Goal: Information Seeking & Learning: Understand process/instructions

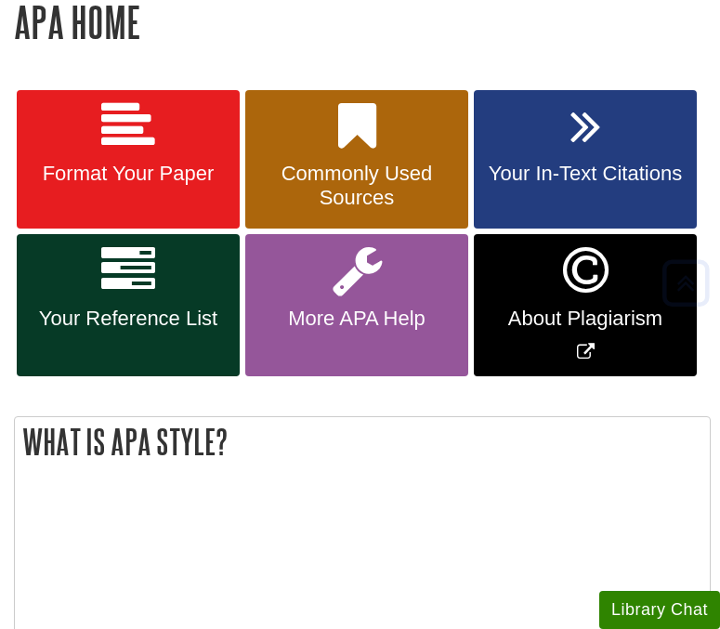
scroll to position [332, 0]
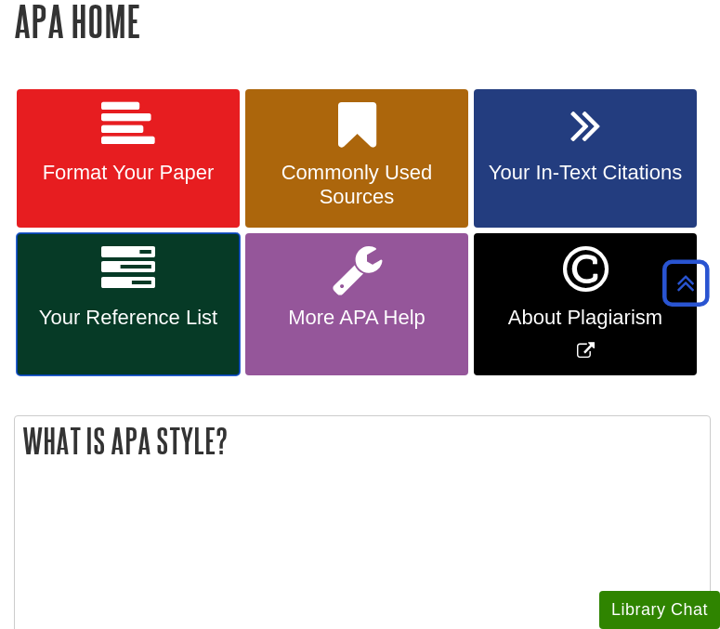
click at [152, 306] on span "Your Reference List" at bounding box center [128, 318] width 195 height 24
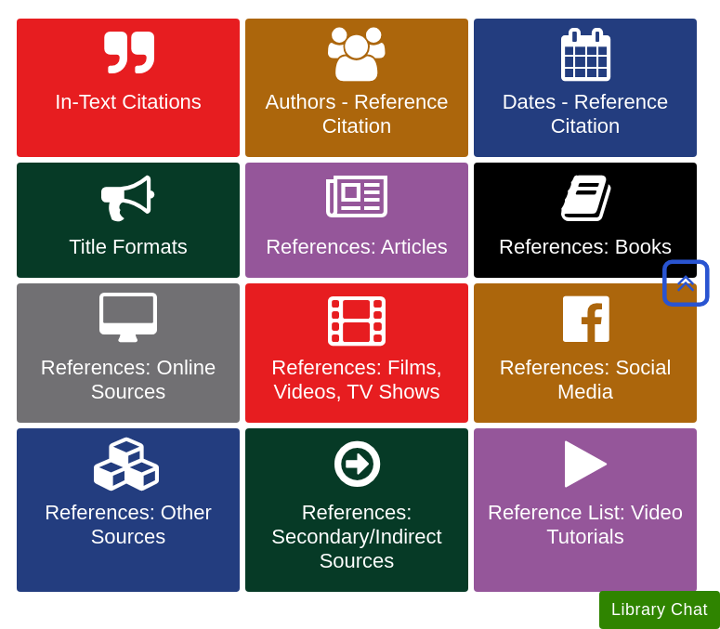
scroll to position [398, 0]
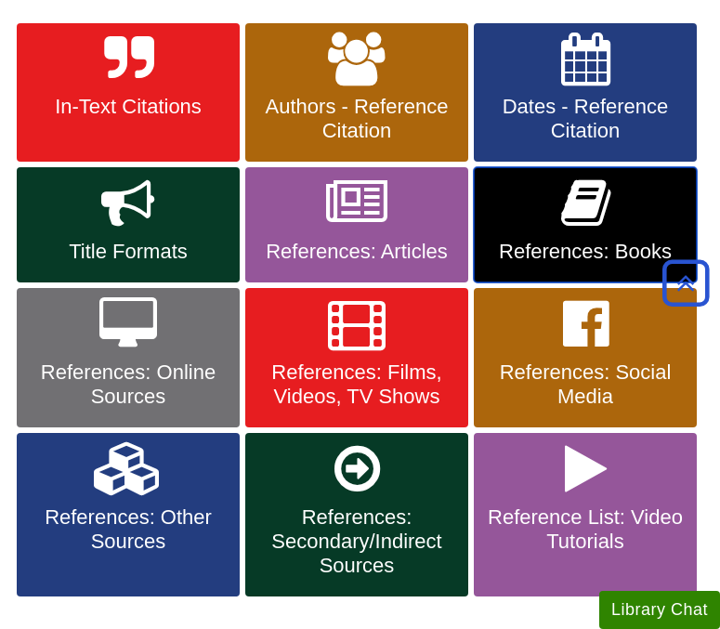
click at [595, 220] on icon at bounding box center [585, 203] width 49 height 54
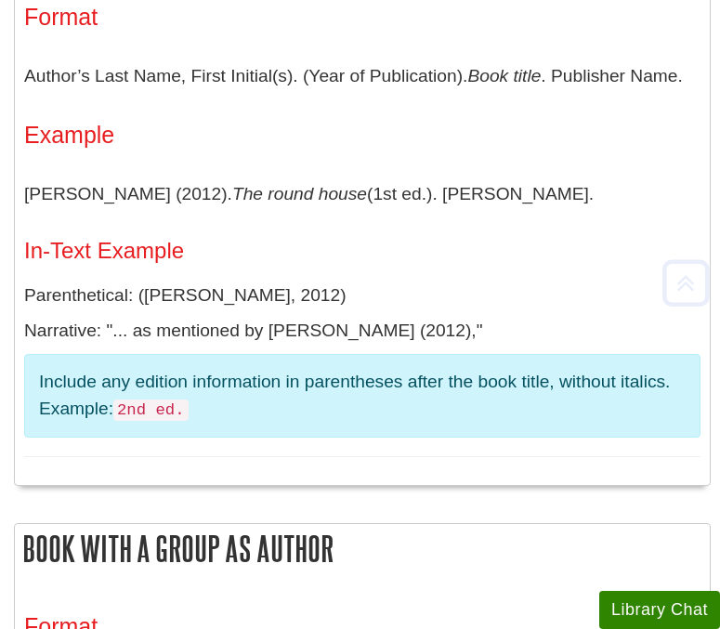
scroll to position [504, 0]
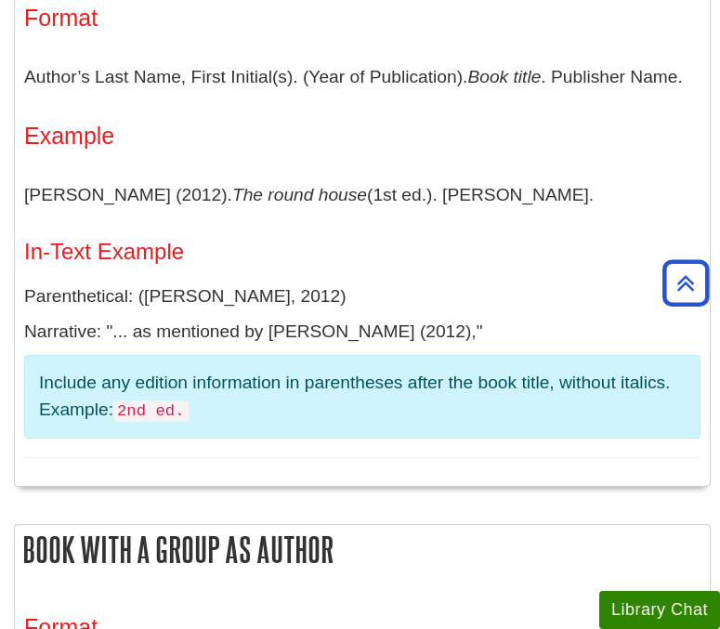
click at [302, 382] on p "Include any edition information in parentheses after the book title, without it…" at bounding box center [362, 397] width 646 height 54
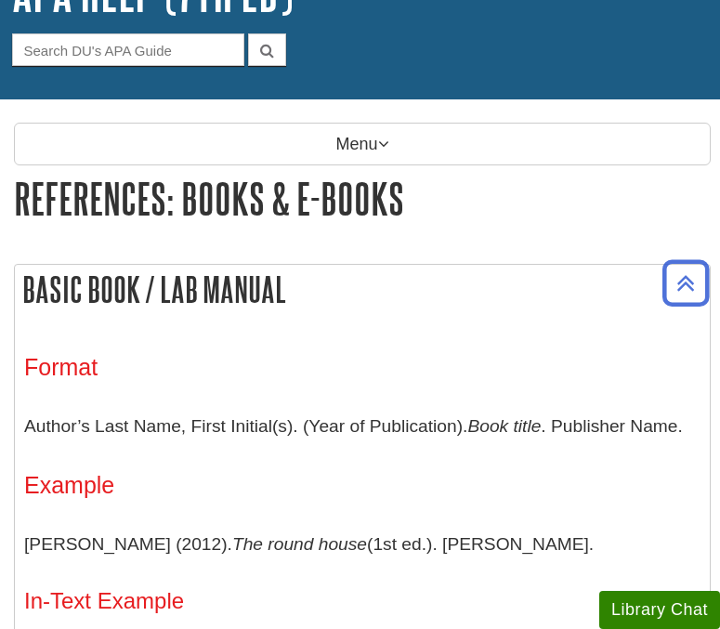
scroll to position [148, 0]
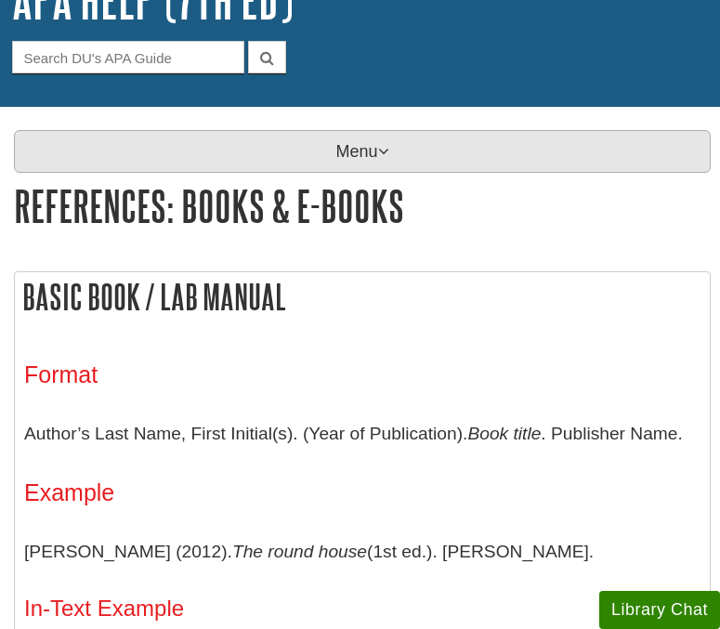
click at [349, 152] on p "Menu" at bounding box center [362, 151] width 697 height 43
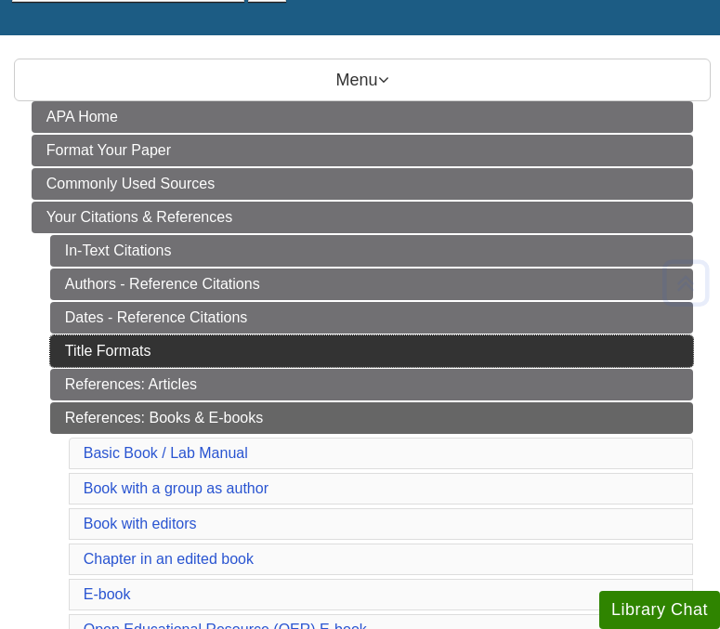
scroll to position [221, 0]
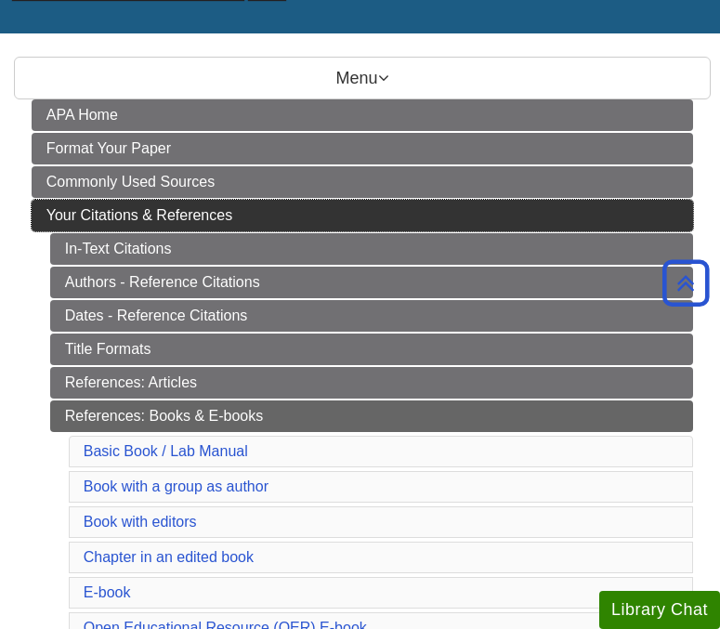
click at [217, 213] on span "Your Citations & References" at bounding box center [139, 215] width 186 height 16
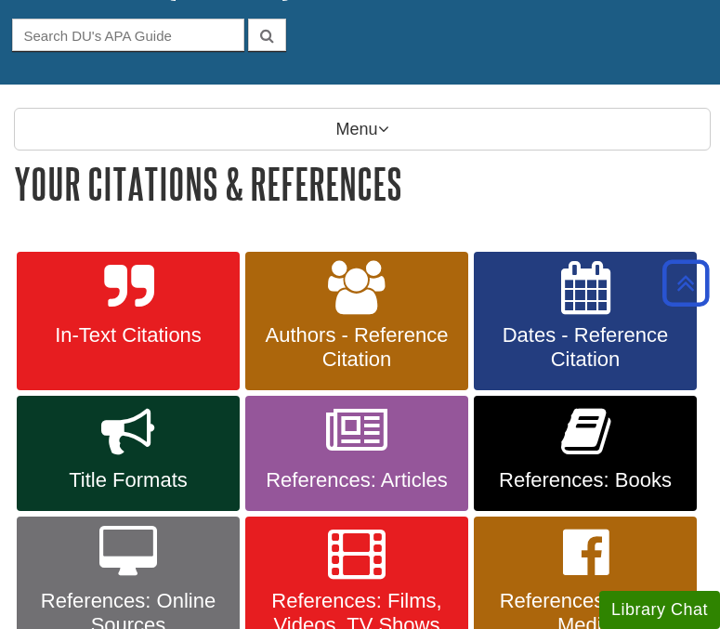
scroll to position [149, 0]
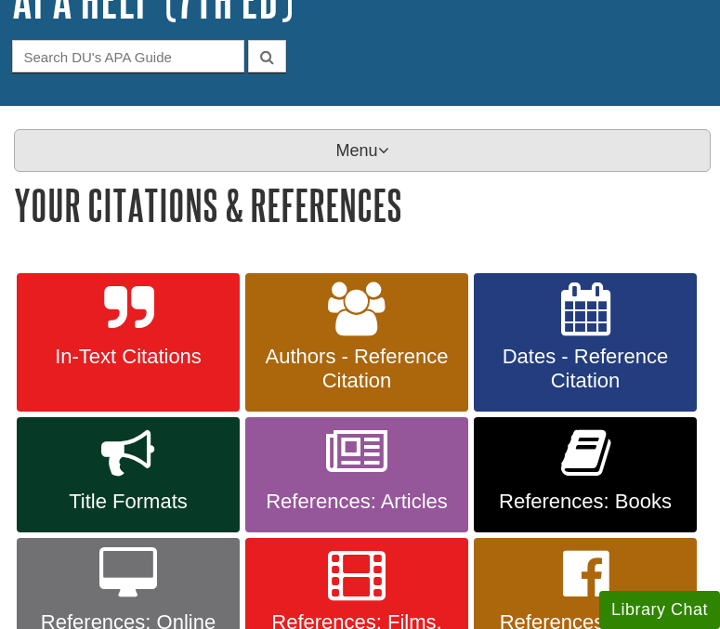
click at [363, 142] on p "Menu" at bounding box center [362, 150] width 697 height 43
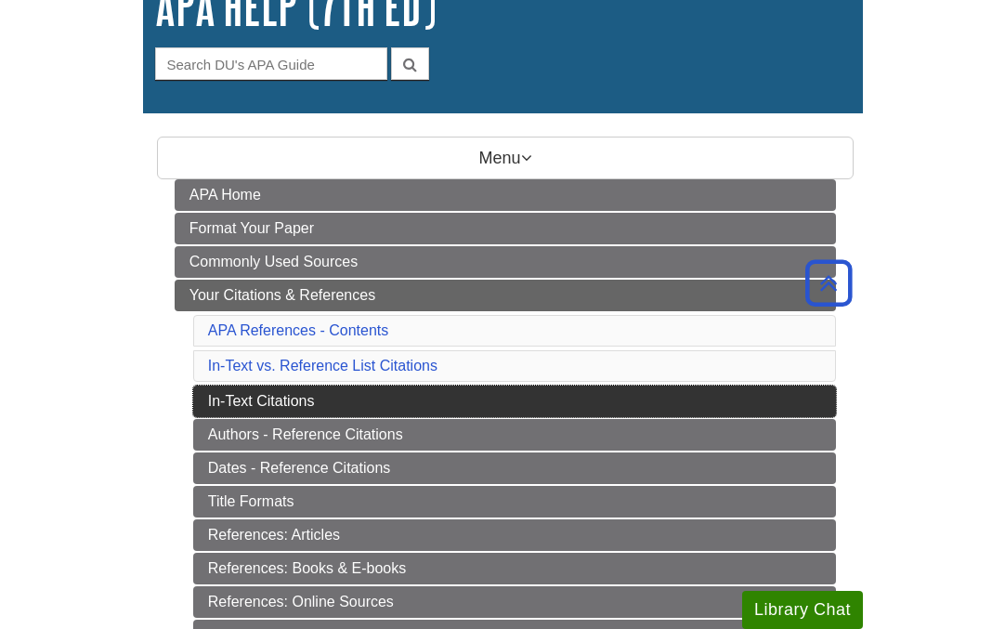
scroll to position [144, 0]
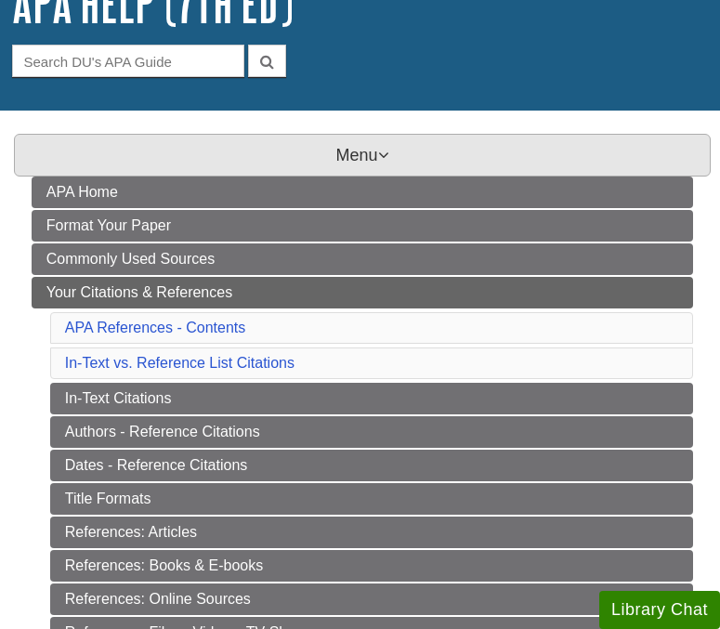
click at [337, 156] on p "Menu" at bounding box center [362, 155] width 697 height 43
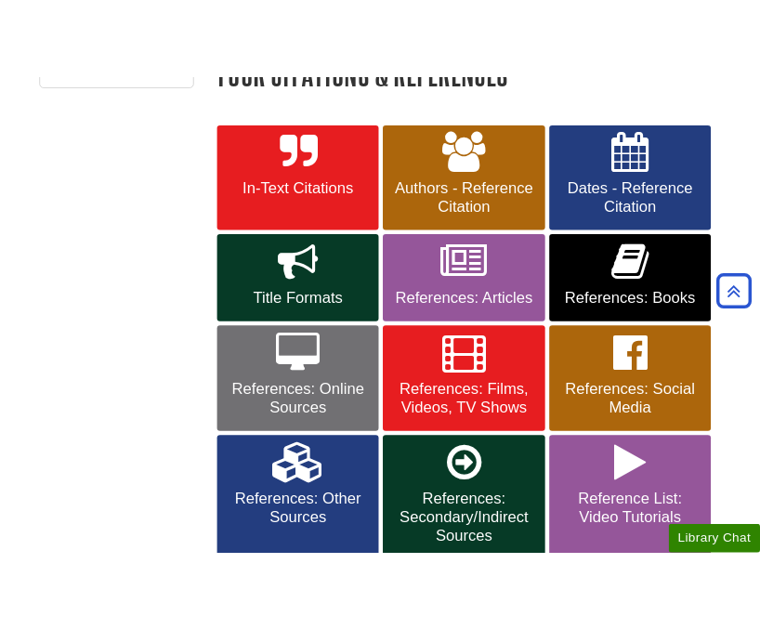
scroll to position [56, 0]
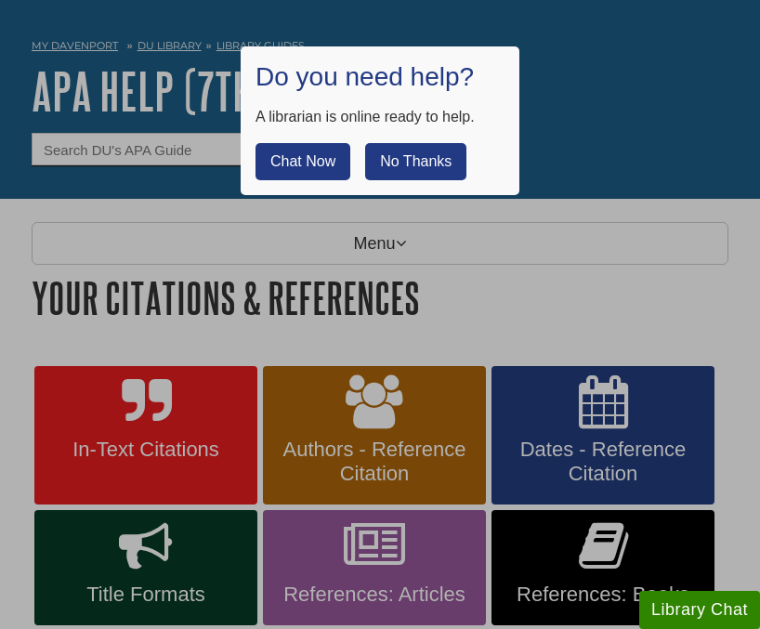
click at [432, 161] on button "No Thanks" at bounding box center [415, 161] width 101 height 37
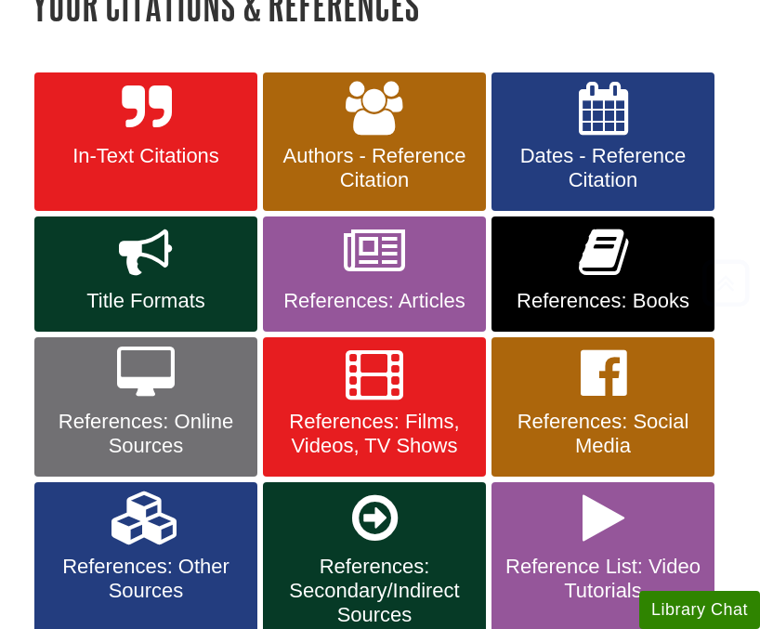
scroll to position [351, 0]
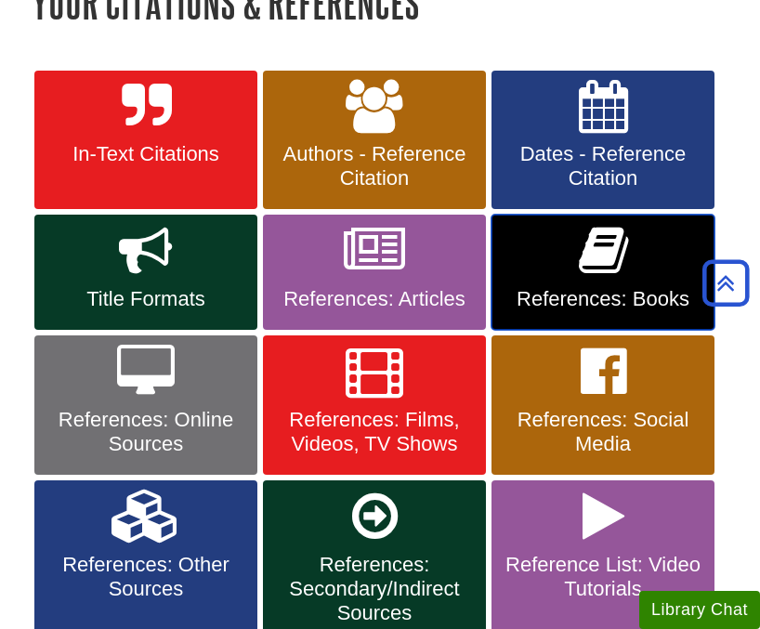
click at [576, 259] on link "References: Books" at bounding box center [602, 272] width 223 height 115
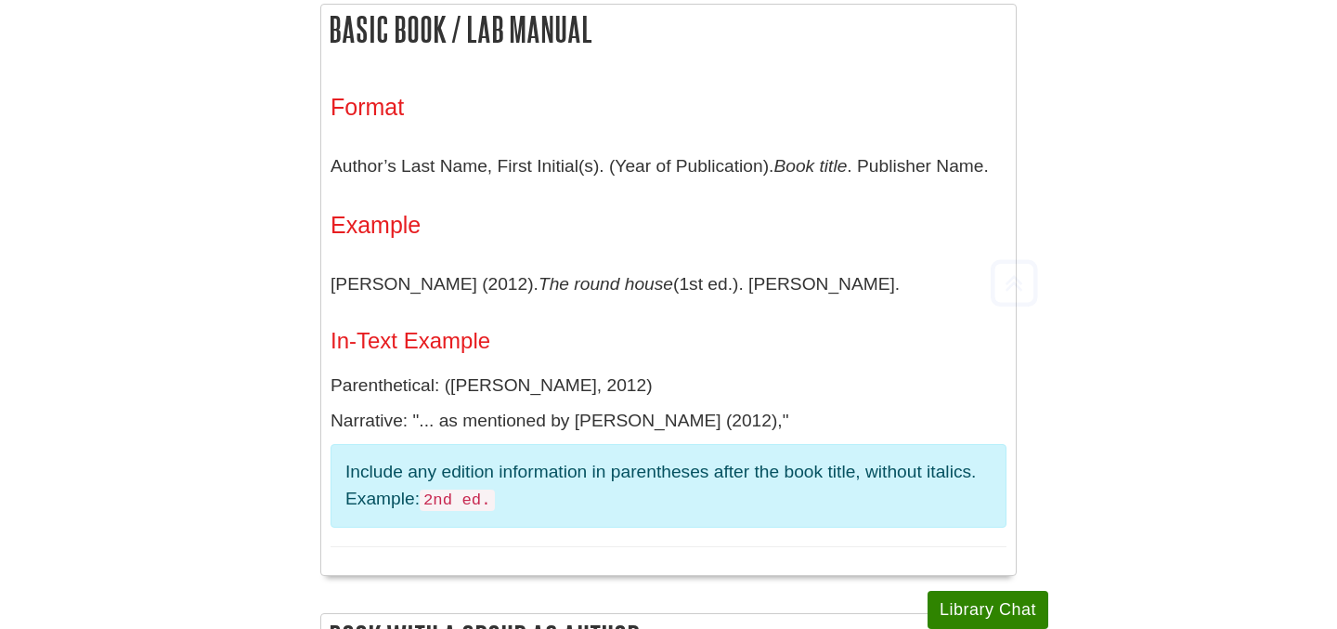
scroll to position [428, 0]
